Goal: Navigation & Orientation: Find specific page/section

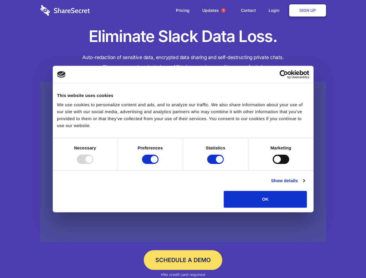
click at [93, 164] on div at bounding box center [85, 159] width 17 height 9
click at [158, 164] on input "Preferences" at bounding box center [150, 159] width 17 height 9
checkbox input "false"
click at [216, 164] on input "Statistics" at bounding box center [215, 159] width 17 height 9
checkbox input "false"
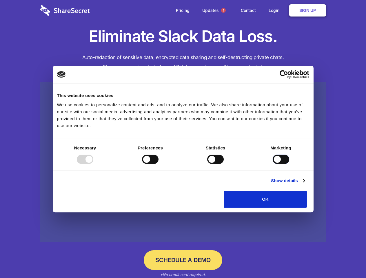
click at [273, 164] on input "Marketing" at bounding box center [281, 159] width 17 height 9
checkbox input "true"
click at [304, 184] on link "Show details" at bounding box center [288, 180] width 34 height 7
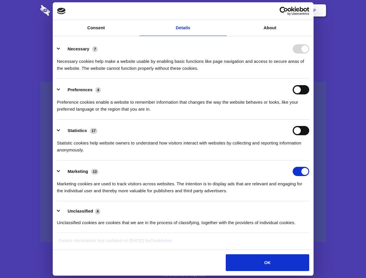
click at [309, 79] on li "Necessary 7 Necessary cookies help make a website usable by enabling basic func…" at bounding box center [183, 58] width 252 height 41
click at [223, 10] on span "1" at bounding box center [223, 10] width 5 height 5
